Goal: Find specific page/section: Find specific page/section

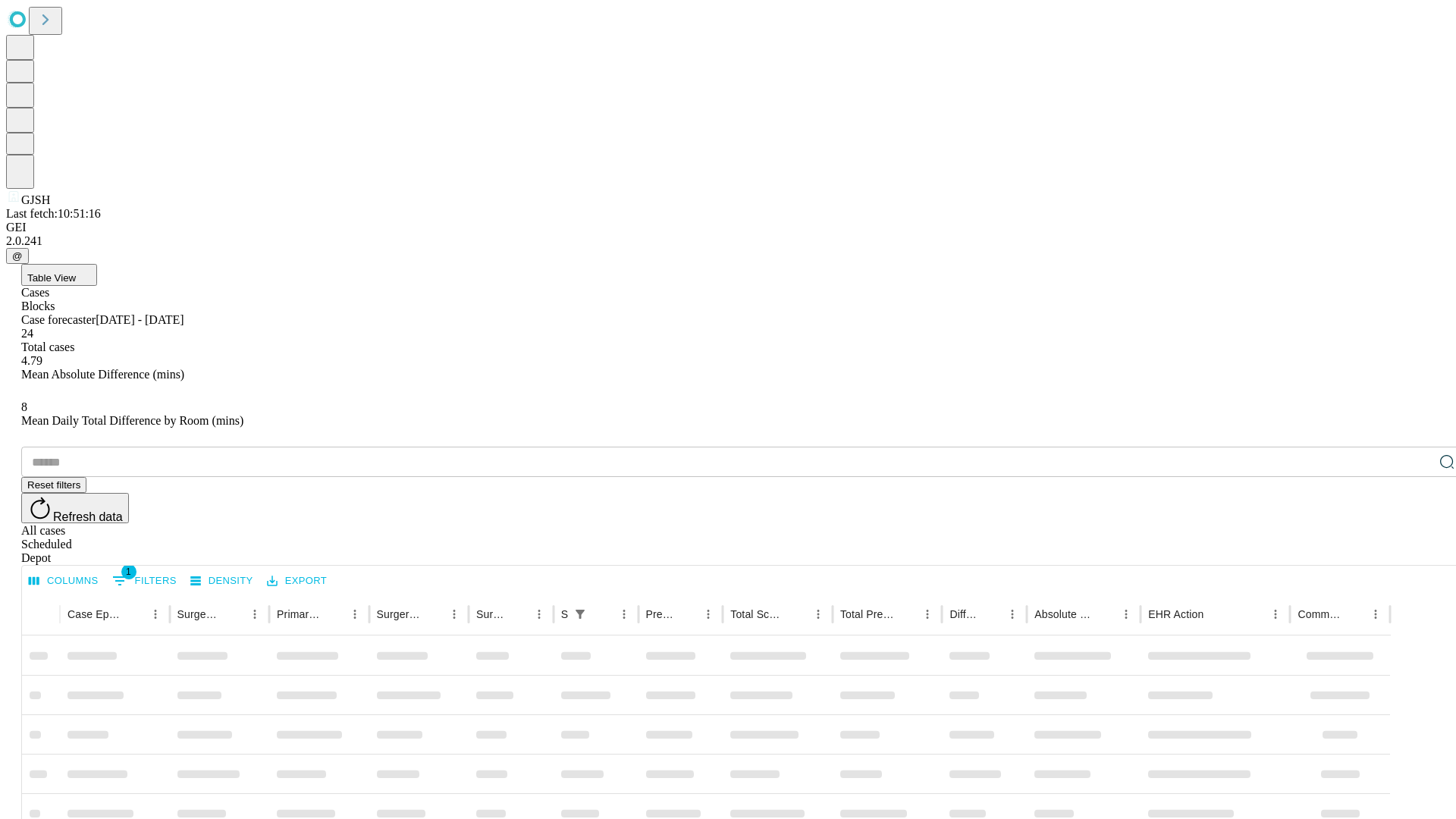
click at [1417, 552] on div "Depot" at bounding box center [743, 559] width 1443 height 13
